Goal: Find specific page/section: Find specific page/section

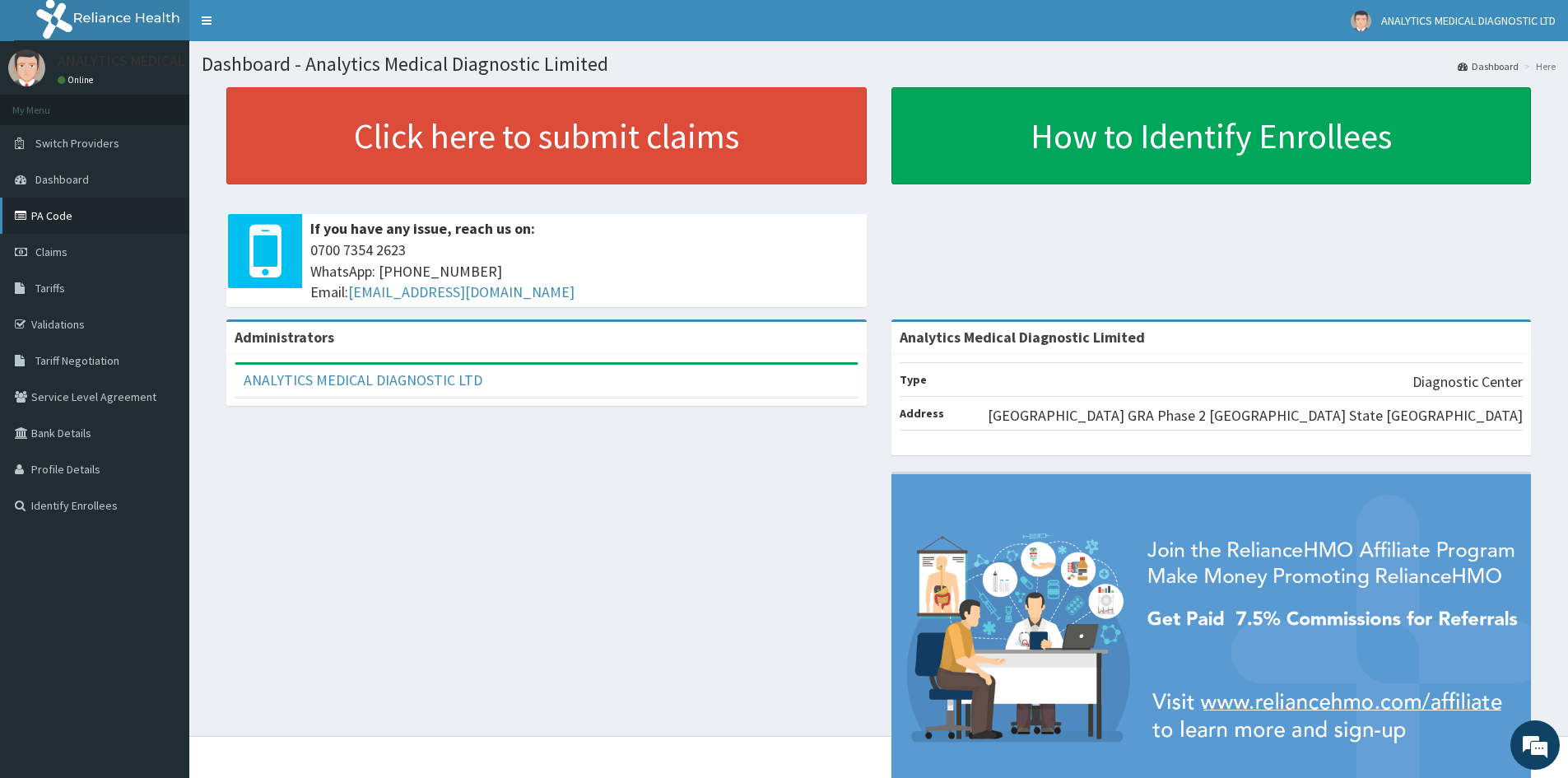
click at [53, 200] on link "PA Code" at bounding box center [95, 216] width 189 height 36
click at [53, 208] on link "PA Code" at bounding box center [95, 216] width 189 height 36
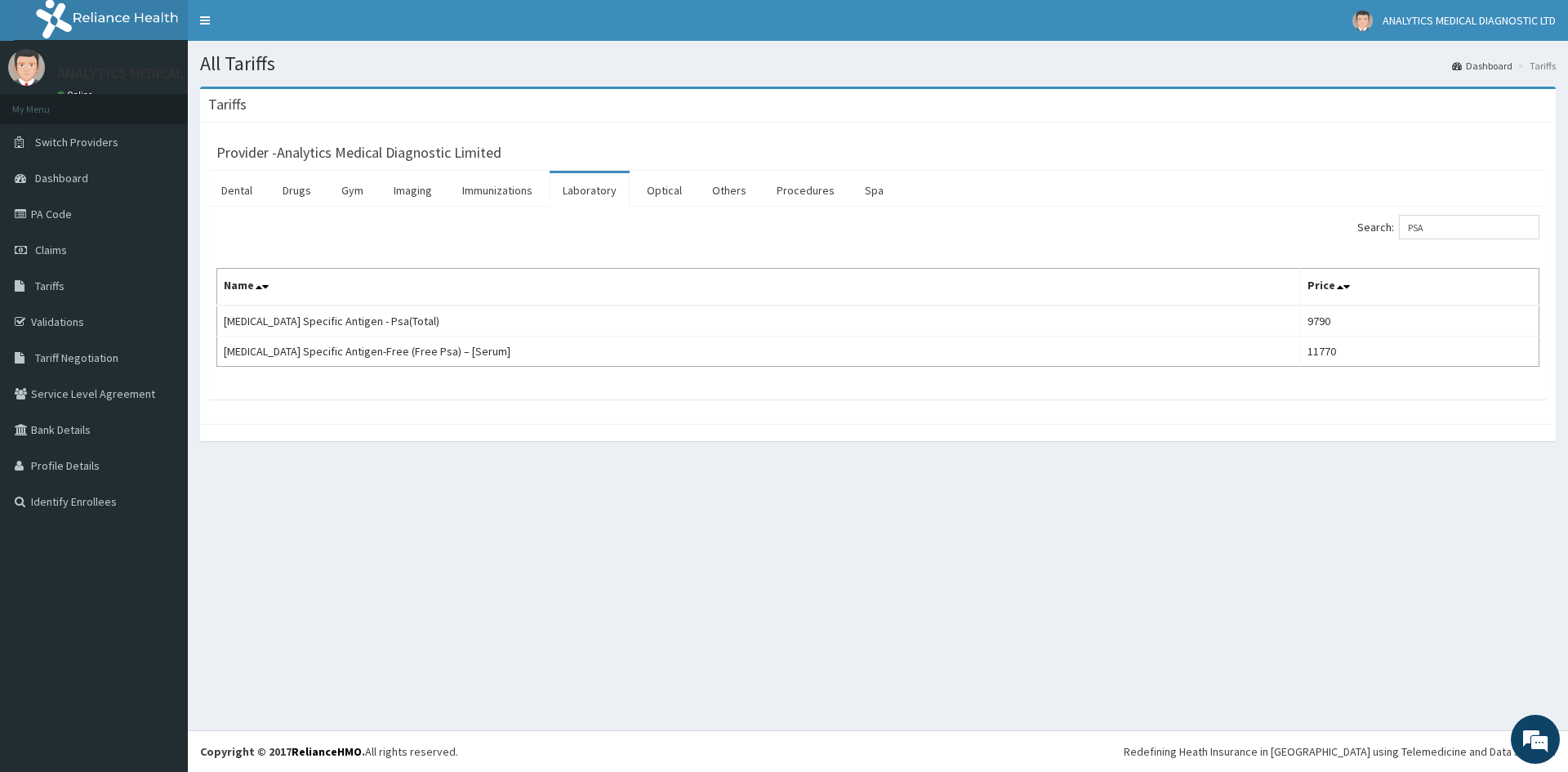
type input "PSA"
